Goal: Entertainment & Leisure: Consume media (video, audio)

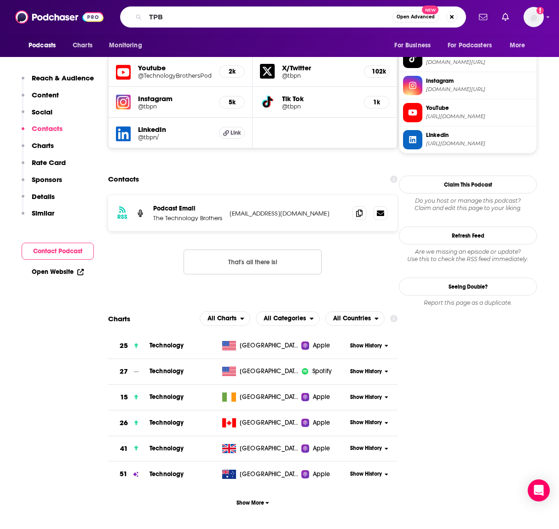
type input "TPBN"
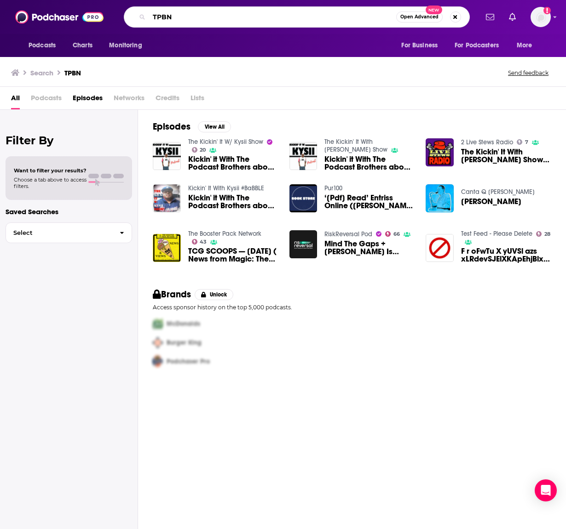
click at [173, 19] on input "TPBN" at bounding box center [272, 17] width 247 height 15
type input "TBPN"
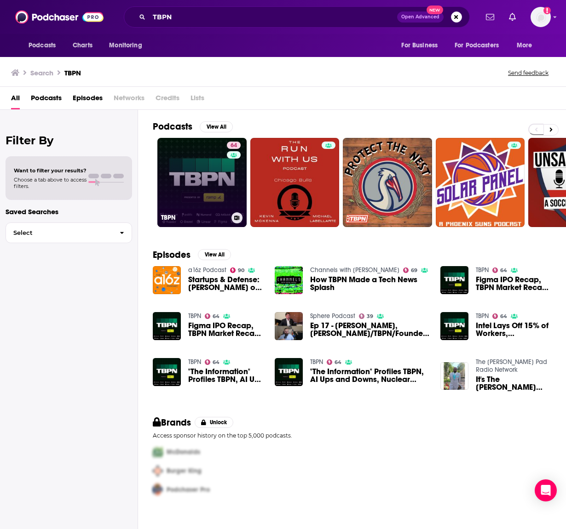
click at [201, 184] on link "64 TBPN" at bounding box center [201, 182] width 89 height 89
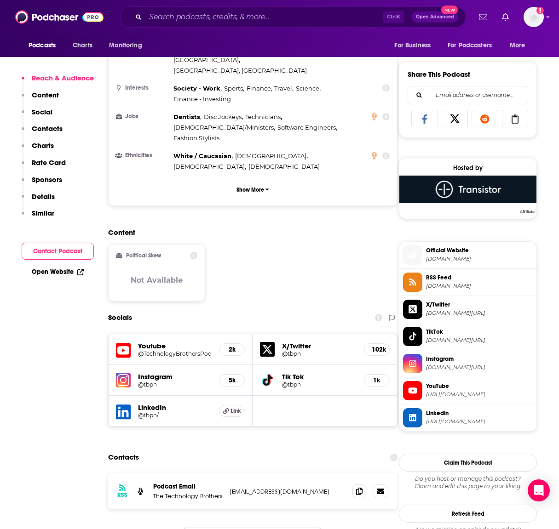
scroll to position [552, 0]
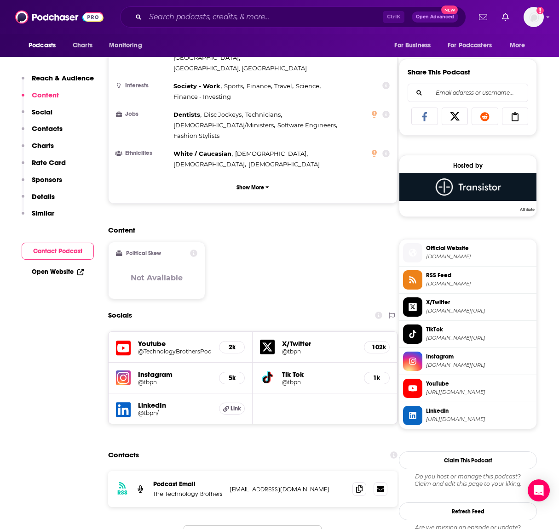
click at [155, 348] on h5 "@TechnologyBrothersPod" at bounding box center [175, 351] width 74 height 7
click at [149, 348] on h5 "@TechnologyBrothersPod" at bounding box center [175, 351] width 74 height 7
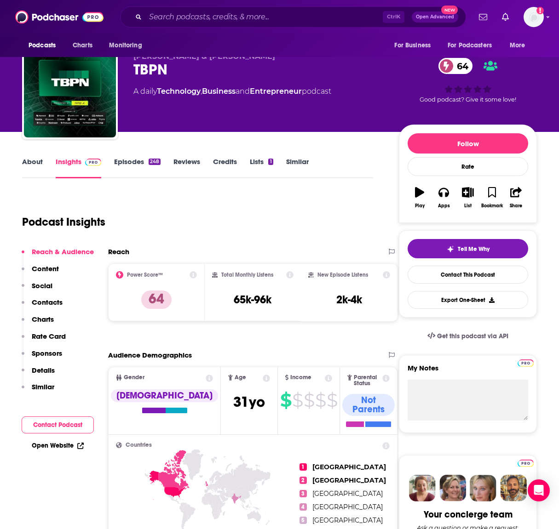
scroll to position [0, 0]
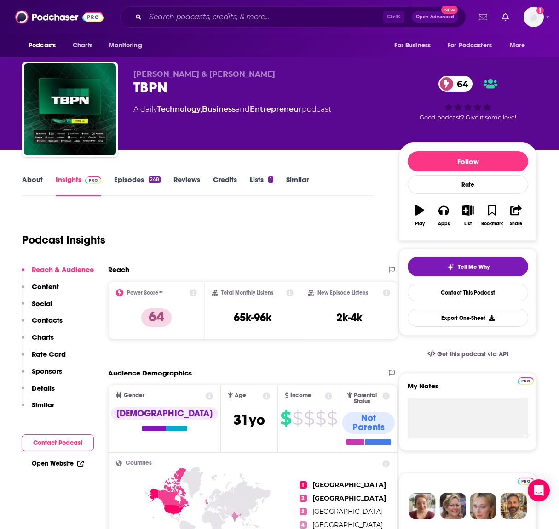
click at [39, 182] on link "About" at bounding box center [32, 185] width 21 height 21
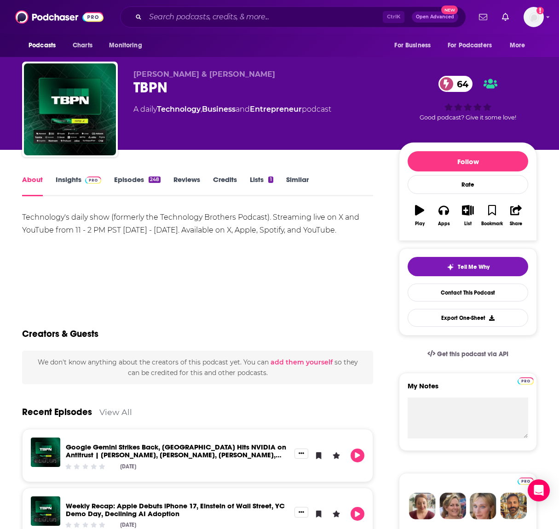
click at [133, 178] on link "Episodes 248" at bounding box center [137, 185] width 46 height 21
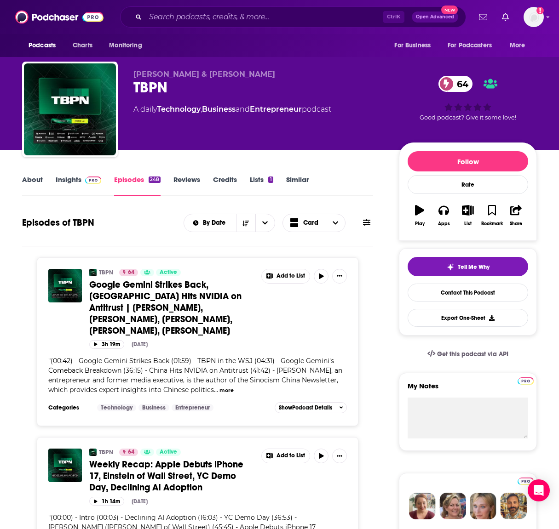
click at [169, 306] on span "Google Gemini Strikes Back, [GEOGRAPHIC_DATA] Hits NVIDIA on Antitrust | [PERSO…" at bounding box center [165, 308] width 152 height 58
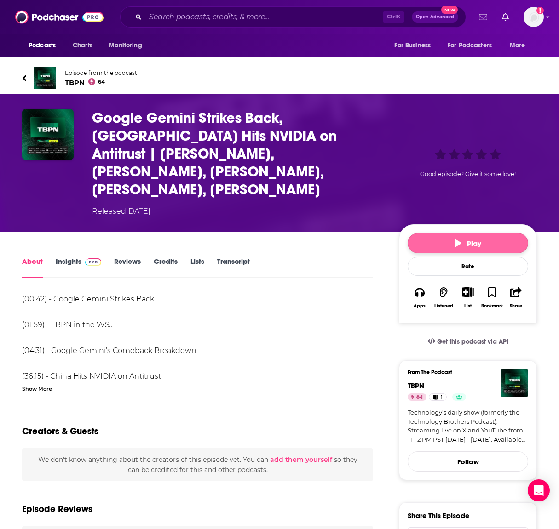
click at [465, 239] on span "Play" at bounding box center [468, 243] width 26 height 9
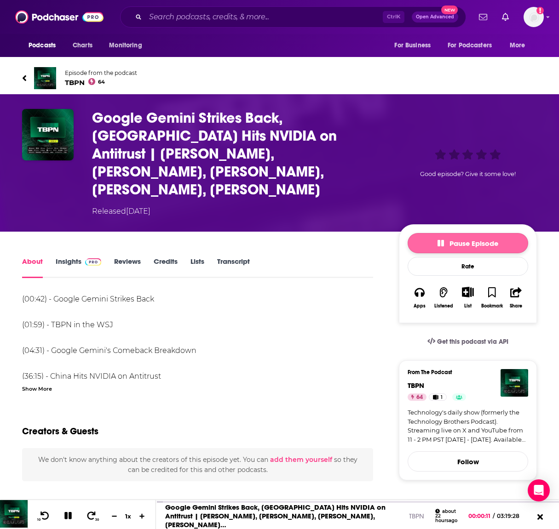
click at [441, 240] on icon "button" at bounding box center [440, 243] width 6 height 6
